Goal: Task Accomplishment & Management: Manage account settings

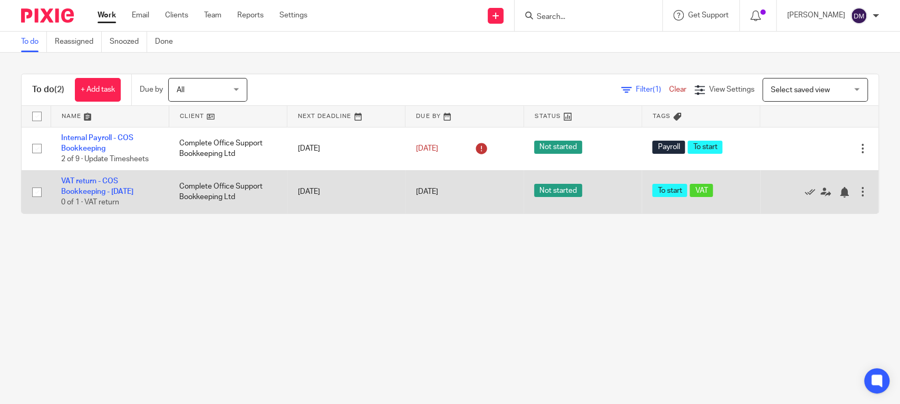
click at [99, 186] on td "VAT return - COS Bookkeeping - [DATE] 0 of 1 · VAT return" at bounding box center [110, 191] width 118 height 43
click at [96, 190] on link "VAT return - COS Bookkeeping - [DATE]" at bounding box center [97, 187] width 72 height 18
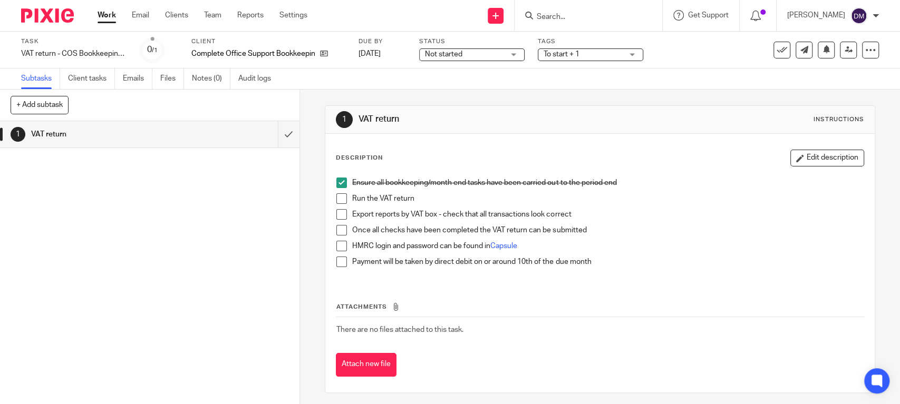
click at [339, 200] on span at bounding box center [341, 199] width 11 height 11
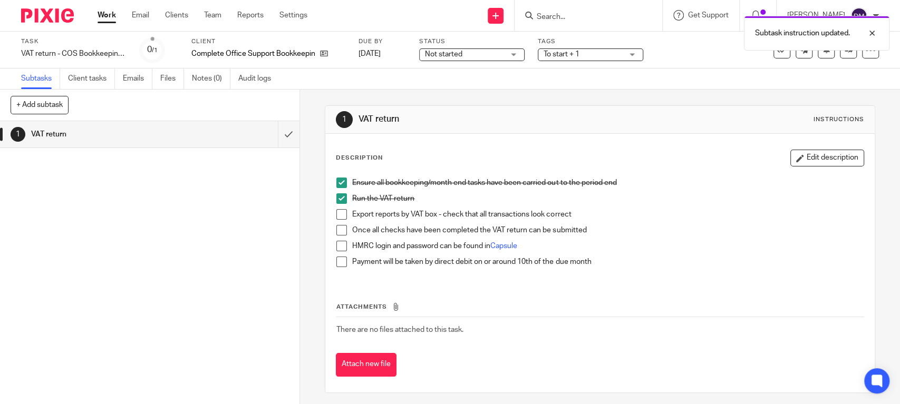
click at [340, 215] on span at bounding box center [341, 214] width 11 height 11
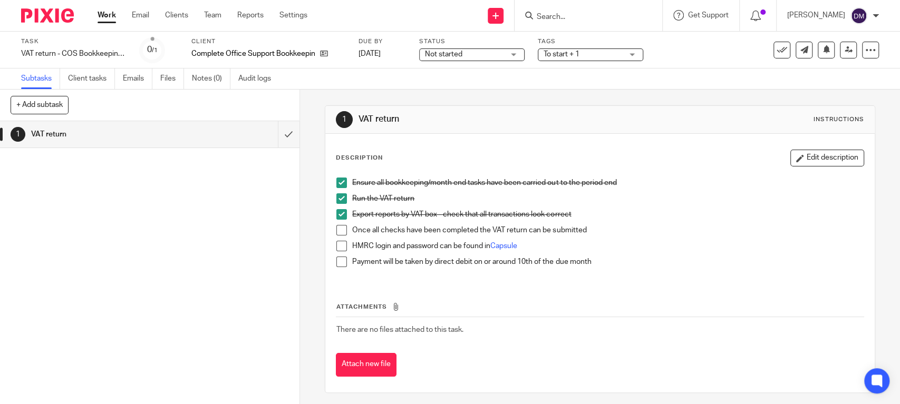
scroll to position [4, 0]
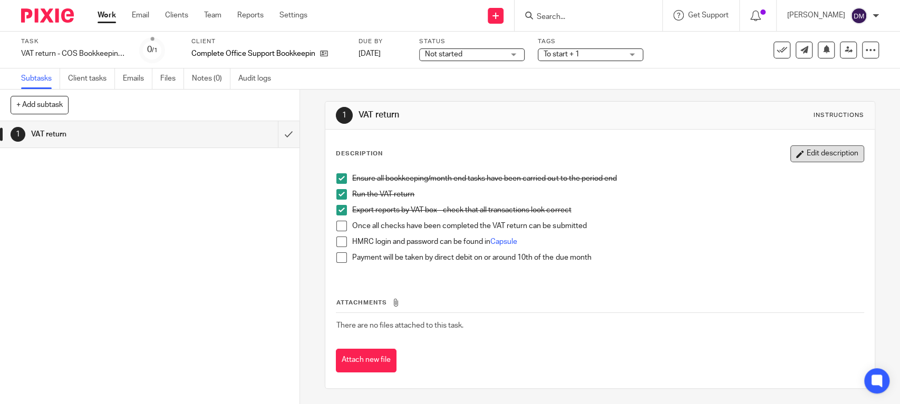
click at [819, 157] on button "Edit description" at bounding box center [827, 154] width 74 height 17
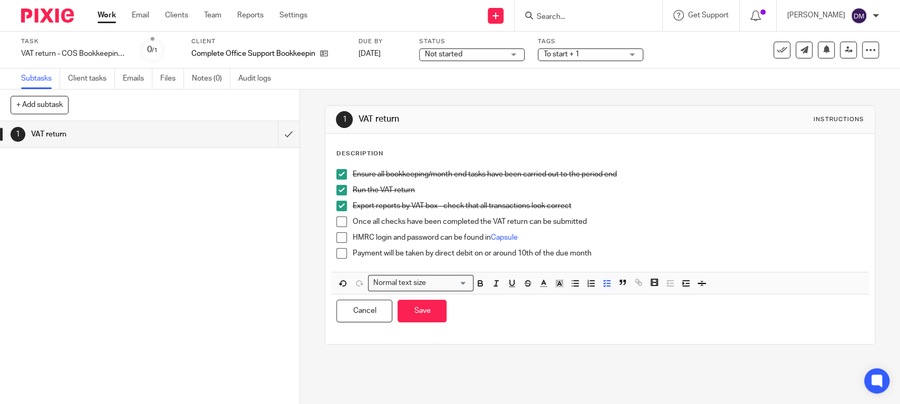
scroll to position [0, 0]
click at [619, 255] on p "Payment will be taken by direct debit on or around 10th of the due month" at bounding box center [607, 253] width 511 height 11
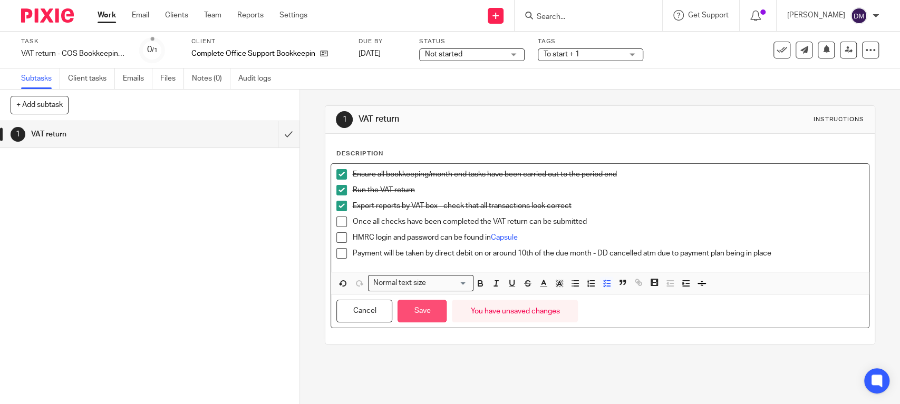
click at [421, 307] on button "Save" at bounding box center [422, 311] width 49 height 23
